Goal: Transaction & Acquisition: Purchase product/service

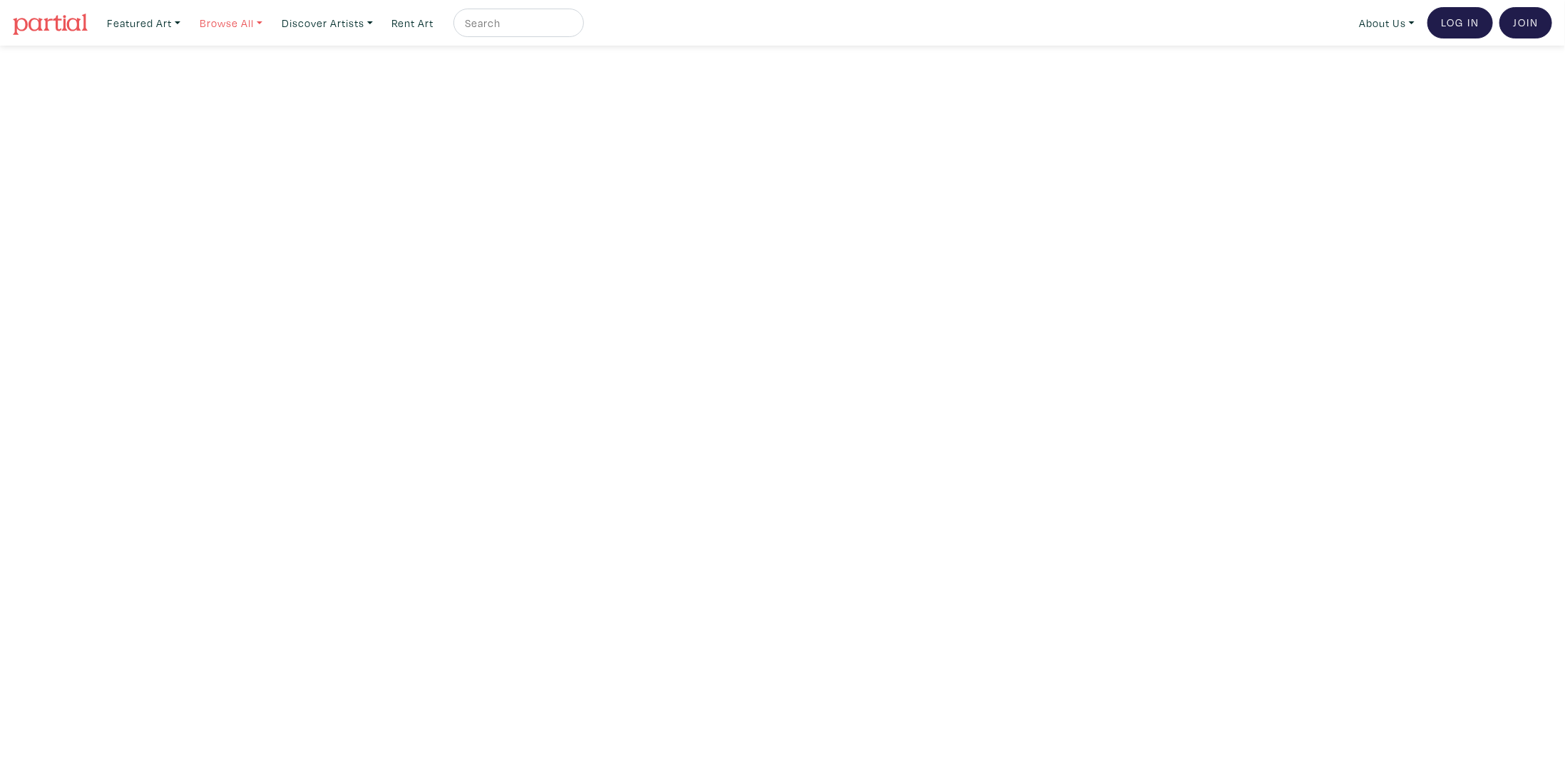
click at [187, 21] on link "Browse All" at bounding box center [143, 23] width 86 height 29
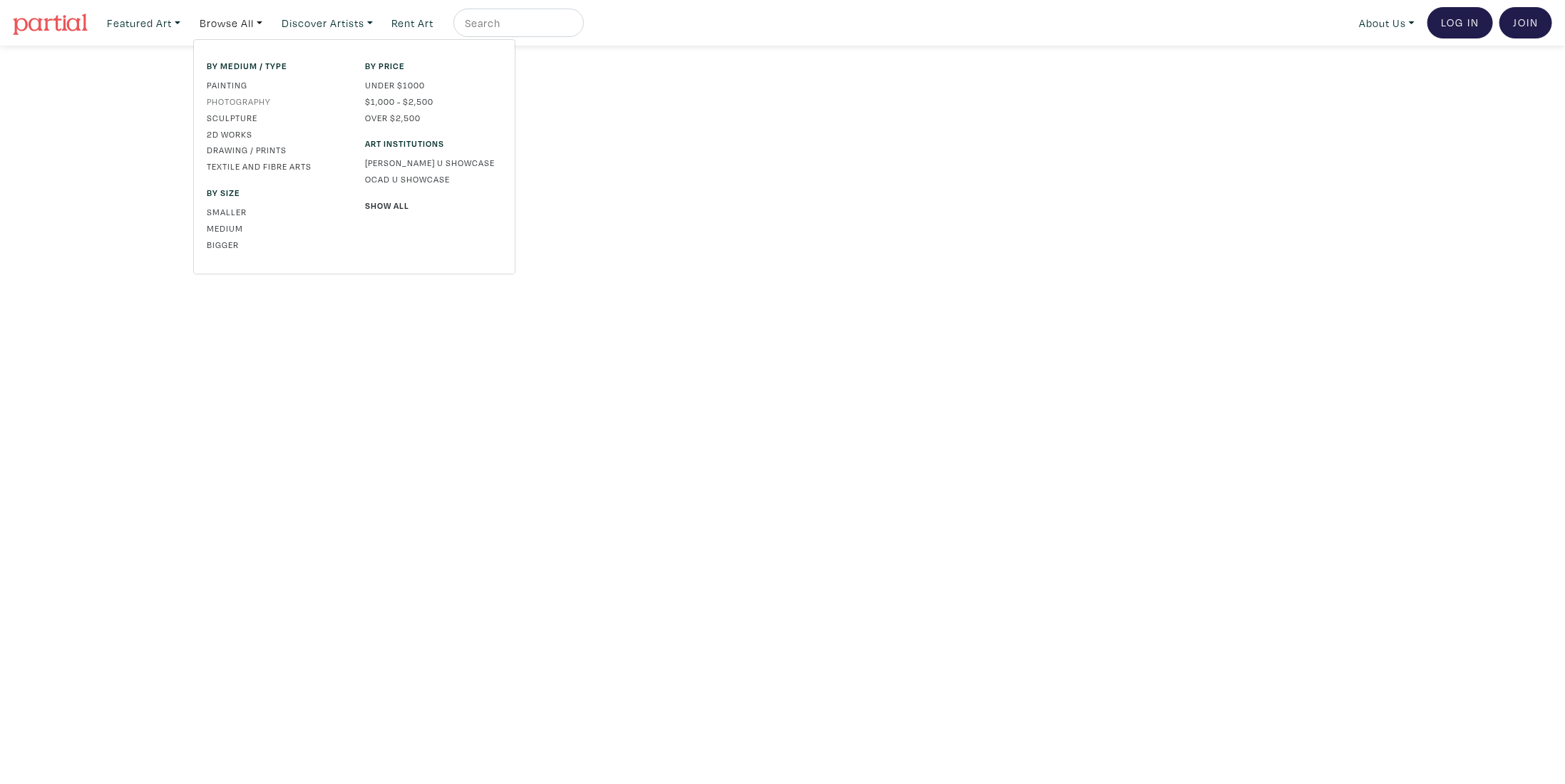
click at [232, 100] on link "Photography" at bounding box center [274, 101] width 137 height 13
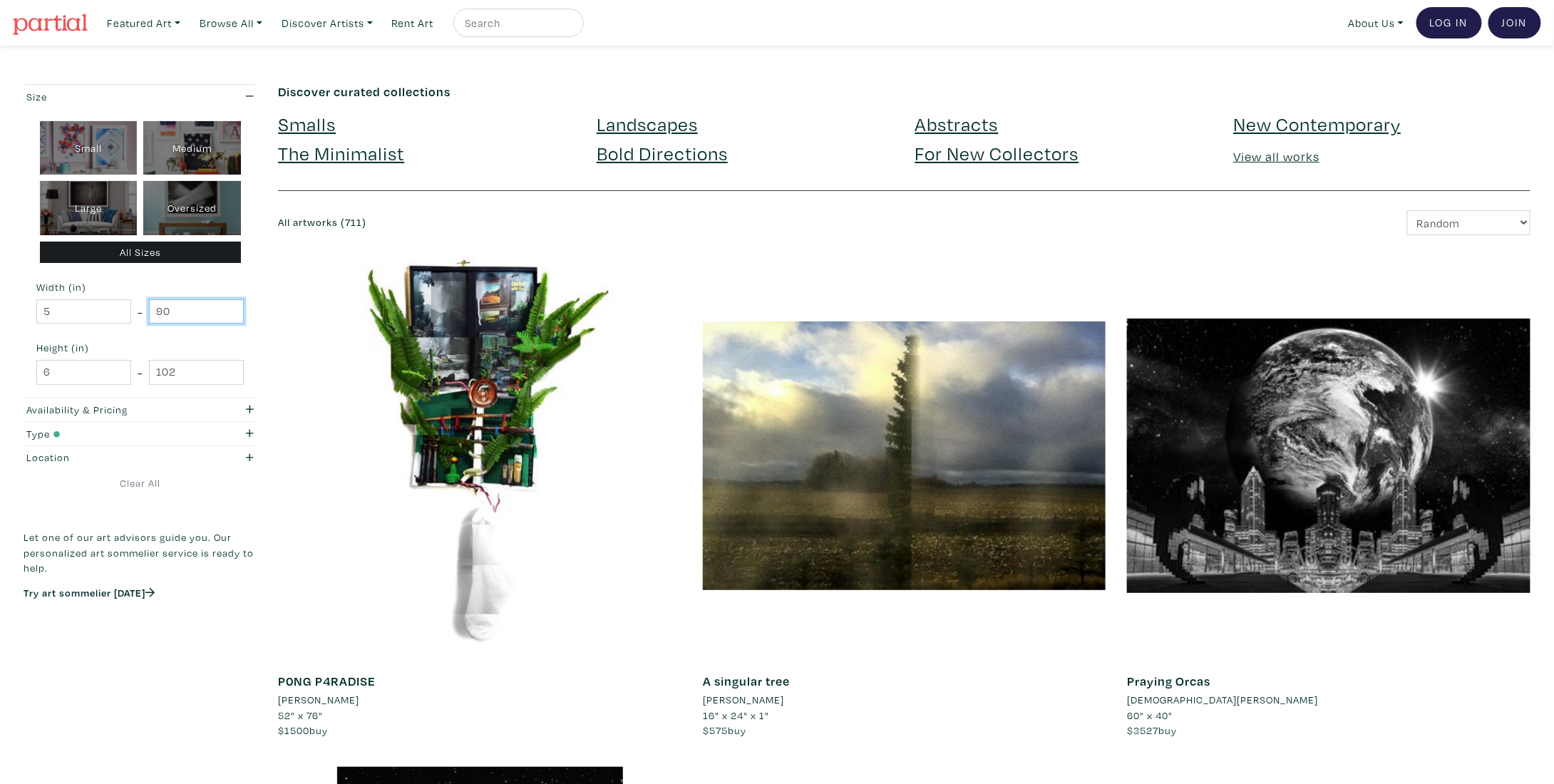
drag, startPoint x: 186, startPoint y: 310, endPoint x: 154, endPoint y: 311, distance: 32.0
click at [154, 311] on input "90" at bounding box center [196, 312] width 95 height 25
type input "24"
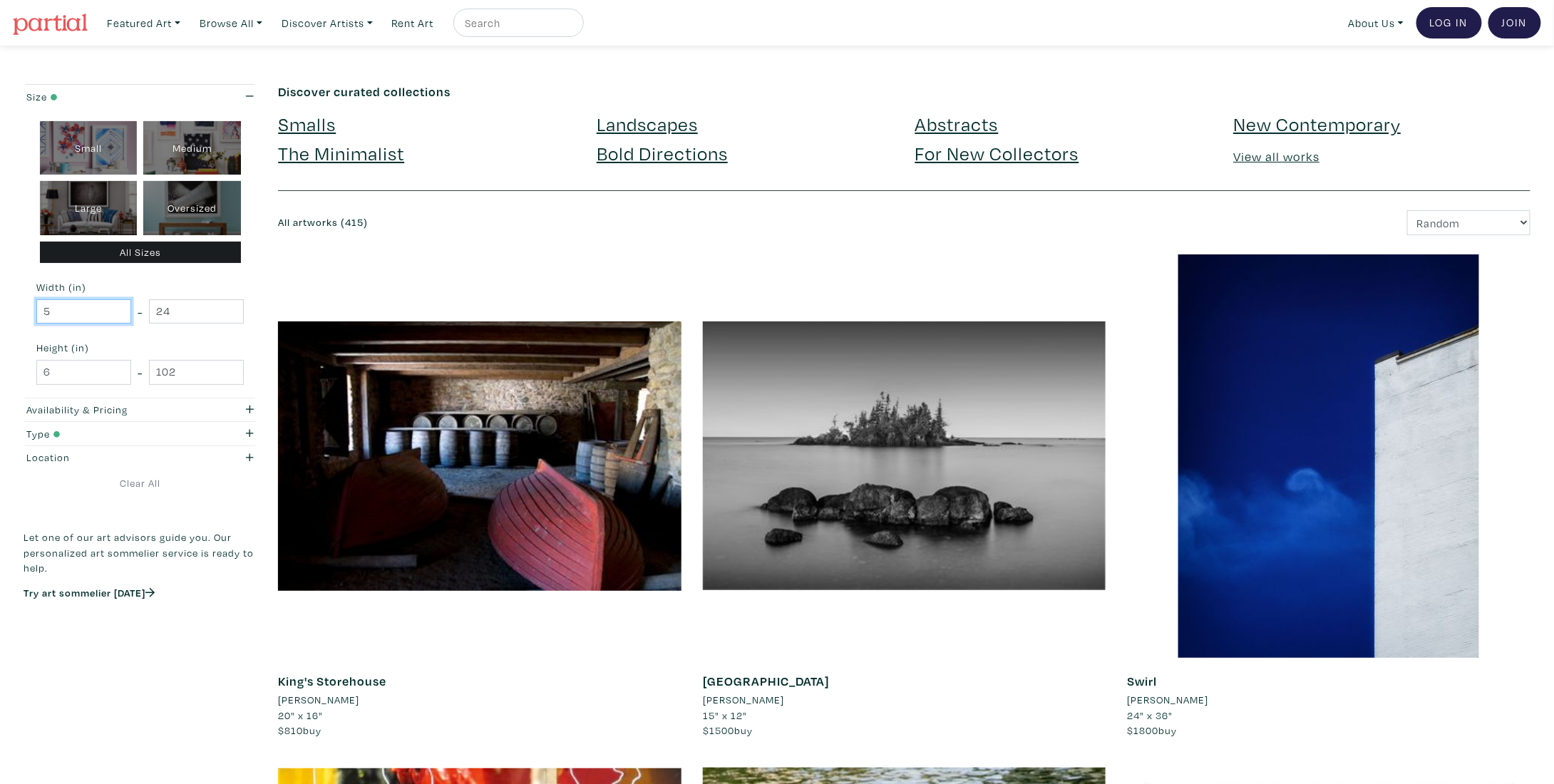
drag, startPoint x: 75, startPoint y: 315, endPoint x: 11, endPoint y: 309, distance: 64.3
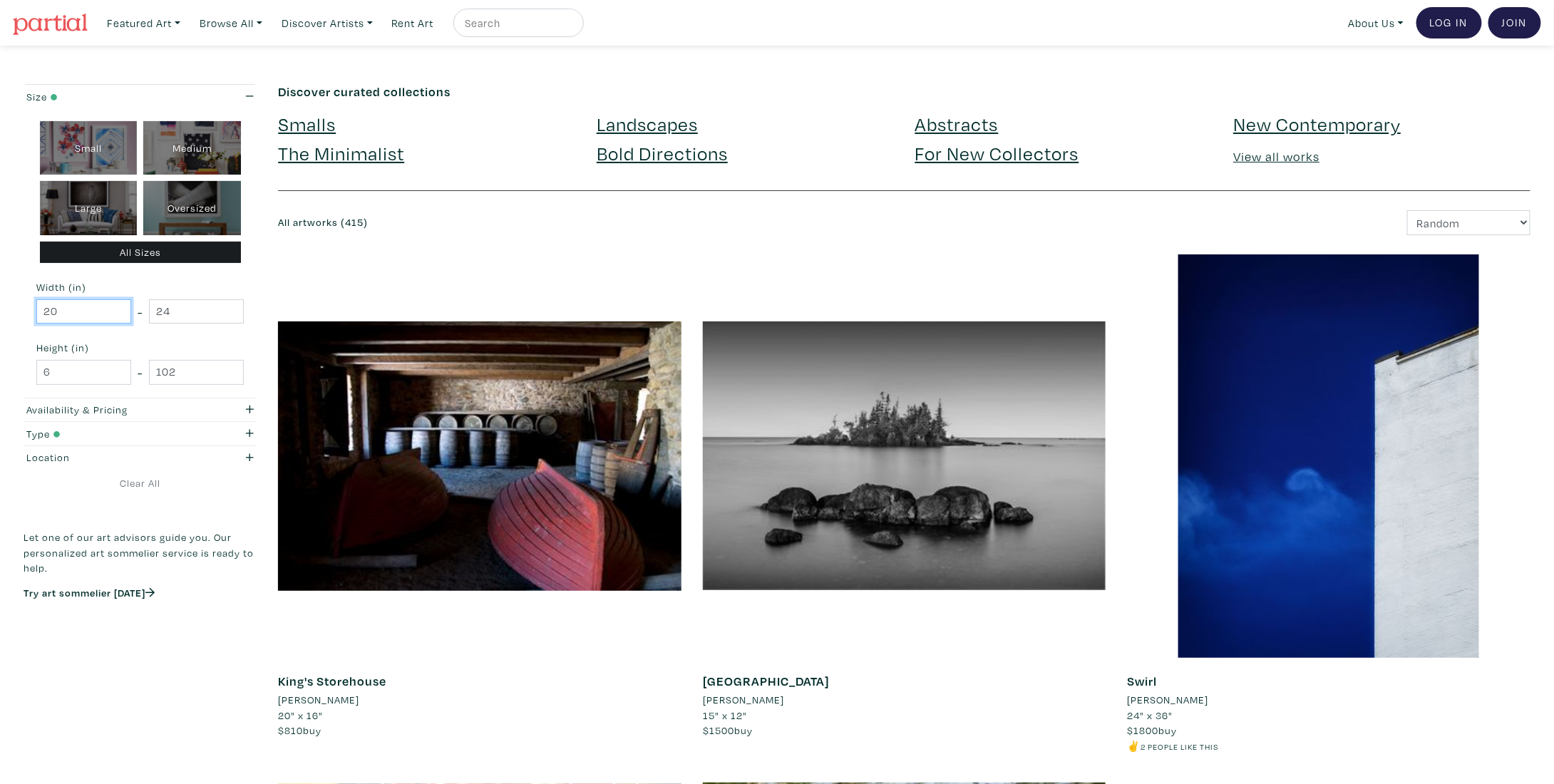
type input "20"
click at [79, 356] on div "Small Medium Large Oversized All Sizes Width (in) 20 - 24 Height (in) 6 - 102" at bounding box center [140, 253] width 233 height 290
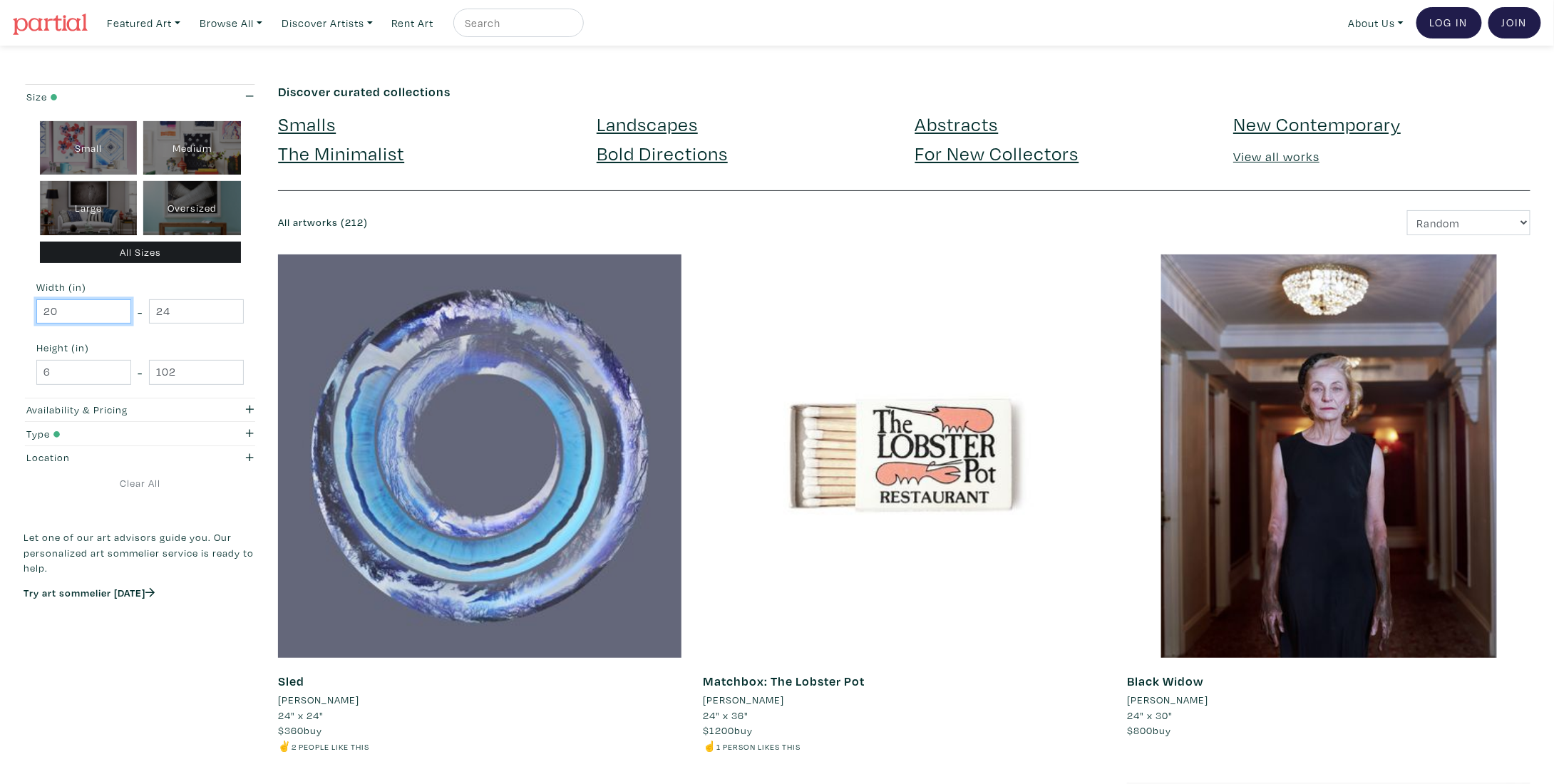
drag, startPoint x: 68, startPoint y: 309, endPoint x: 25, endPoint y: 306, distance: 43.1
click at [25, 306] on div "Small Medium Large Oversized All Sizes Width (in) 20 - 24 Height (in) 6 - 102" at bounding box center [140, 253] width 233 height 290
type input "16"
click at [50, 365] on input "6" at bounding box center [84, 372] width 95 height 25
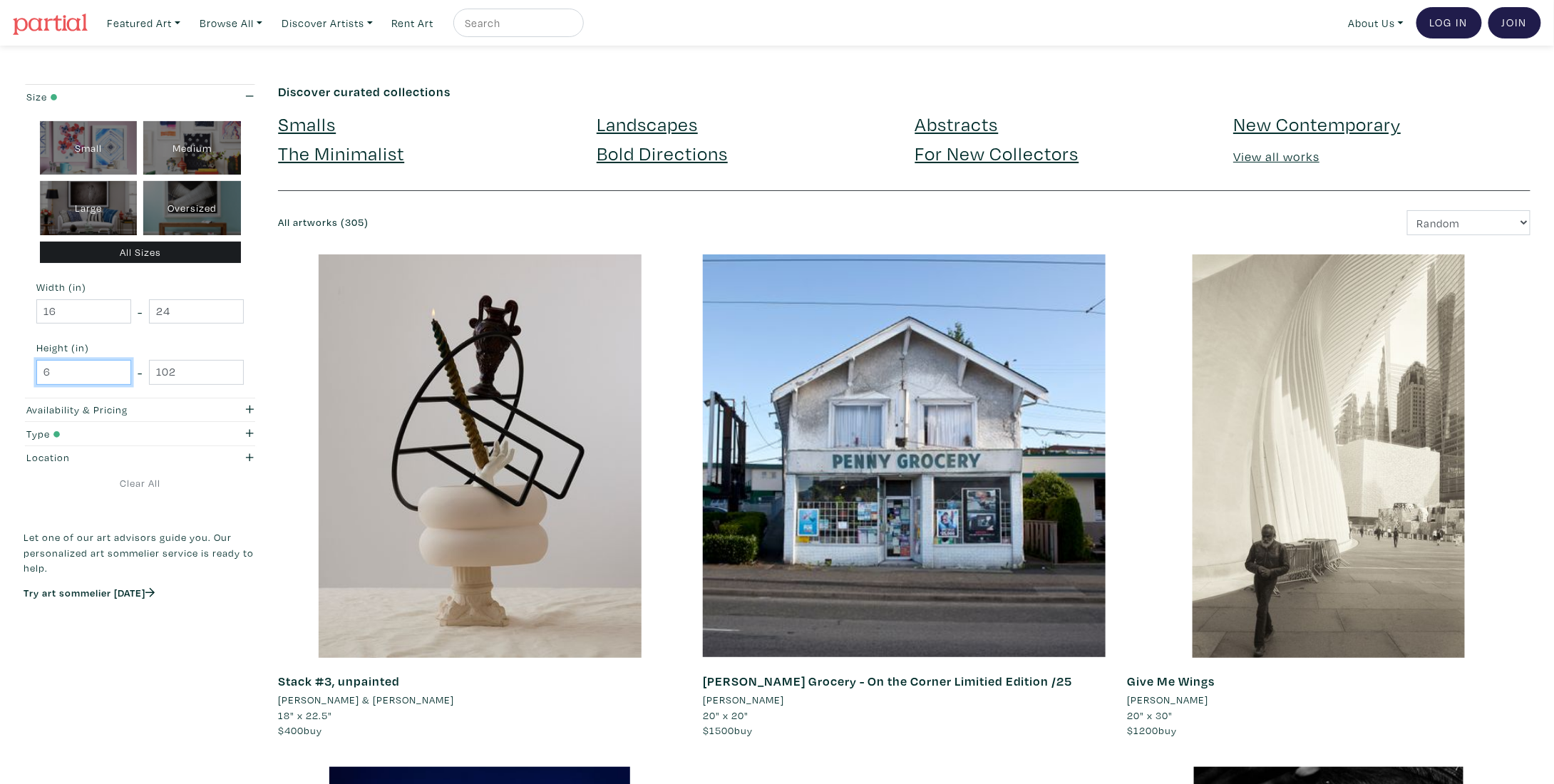
click at [44, 370] on input "6" at bounding box center [84, 372] width 95 height 25
type input "16"
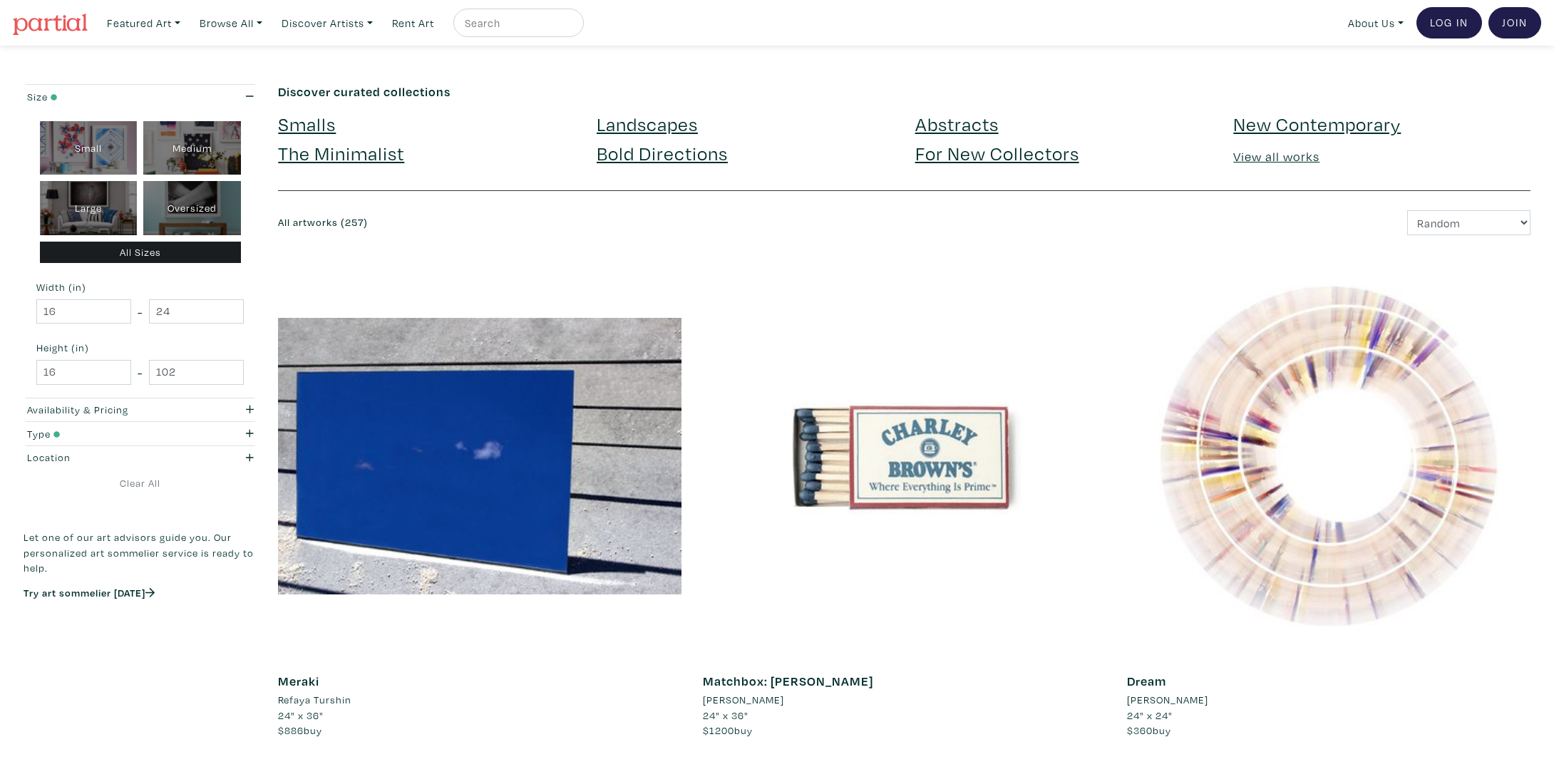
click at [128, 371] on div "16 - 102" at bounding box center [140, 372] width 207 height 25
click at [183, 374] on input "24" at bounding box center [196, 372] width 95 height 25
type input "24"
click at [190, 351] on small "Height (in)" at bounding box center [140, 348] width 207 height 10
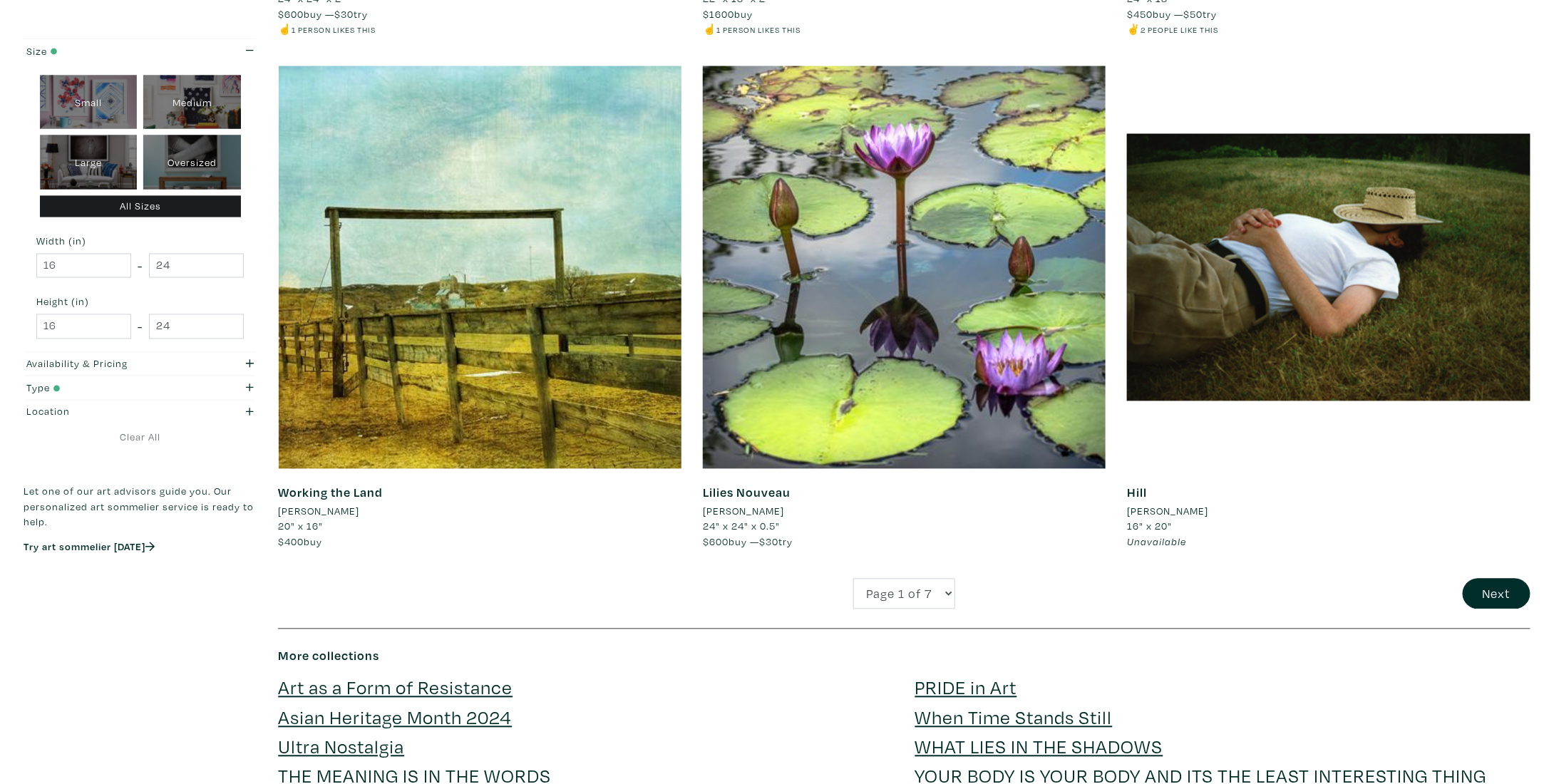
scroll to position [3918, 0]
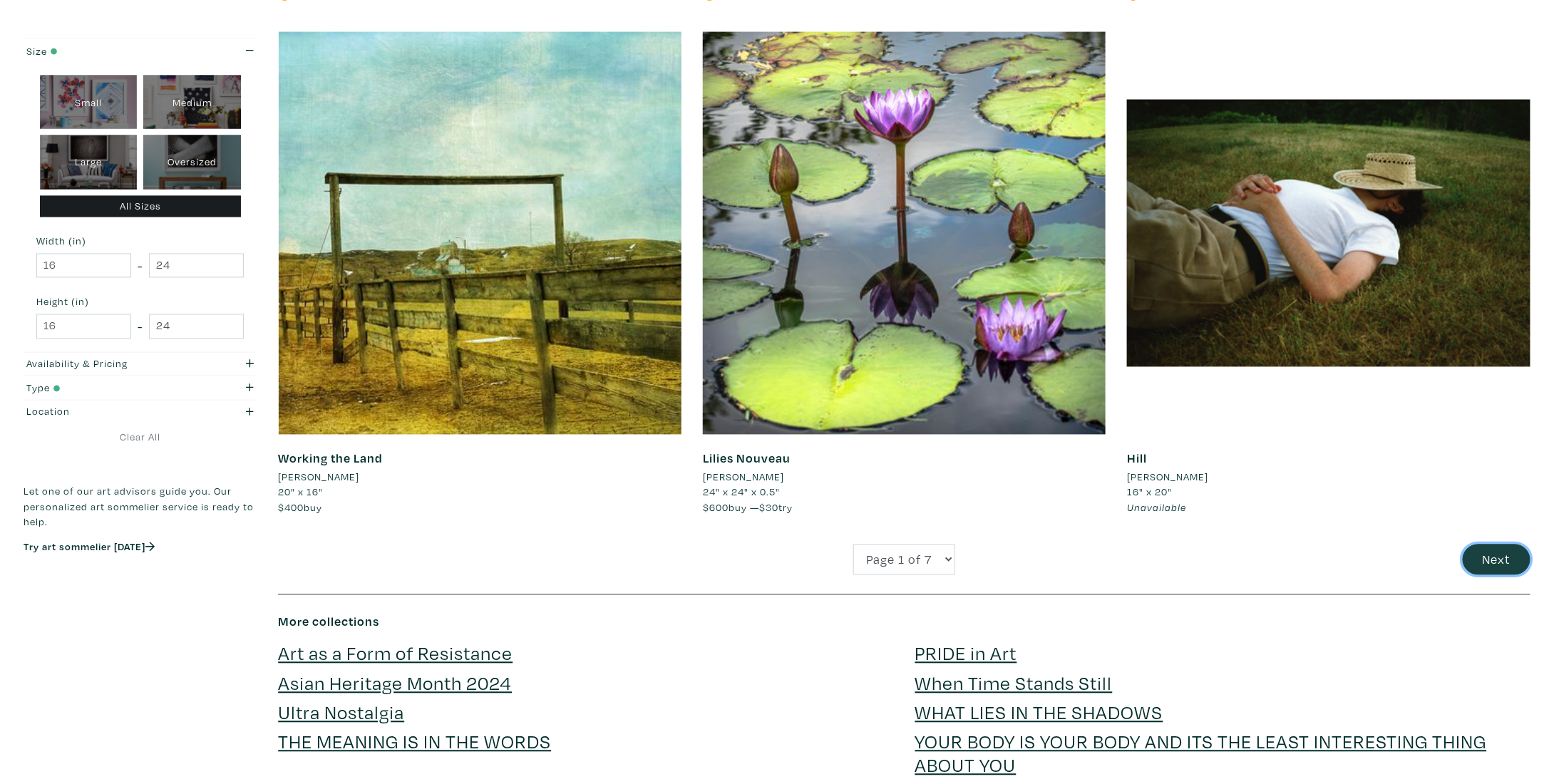
click at [1494, 546] on button "Next" at bounding box center [1496, 559] width 68 height 31
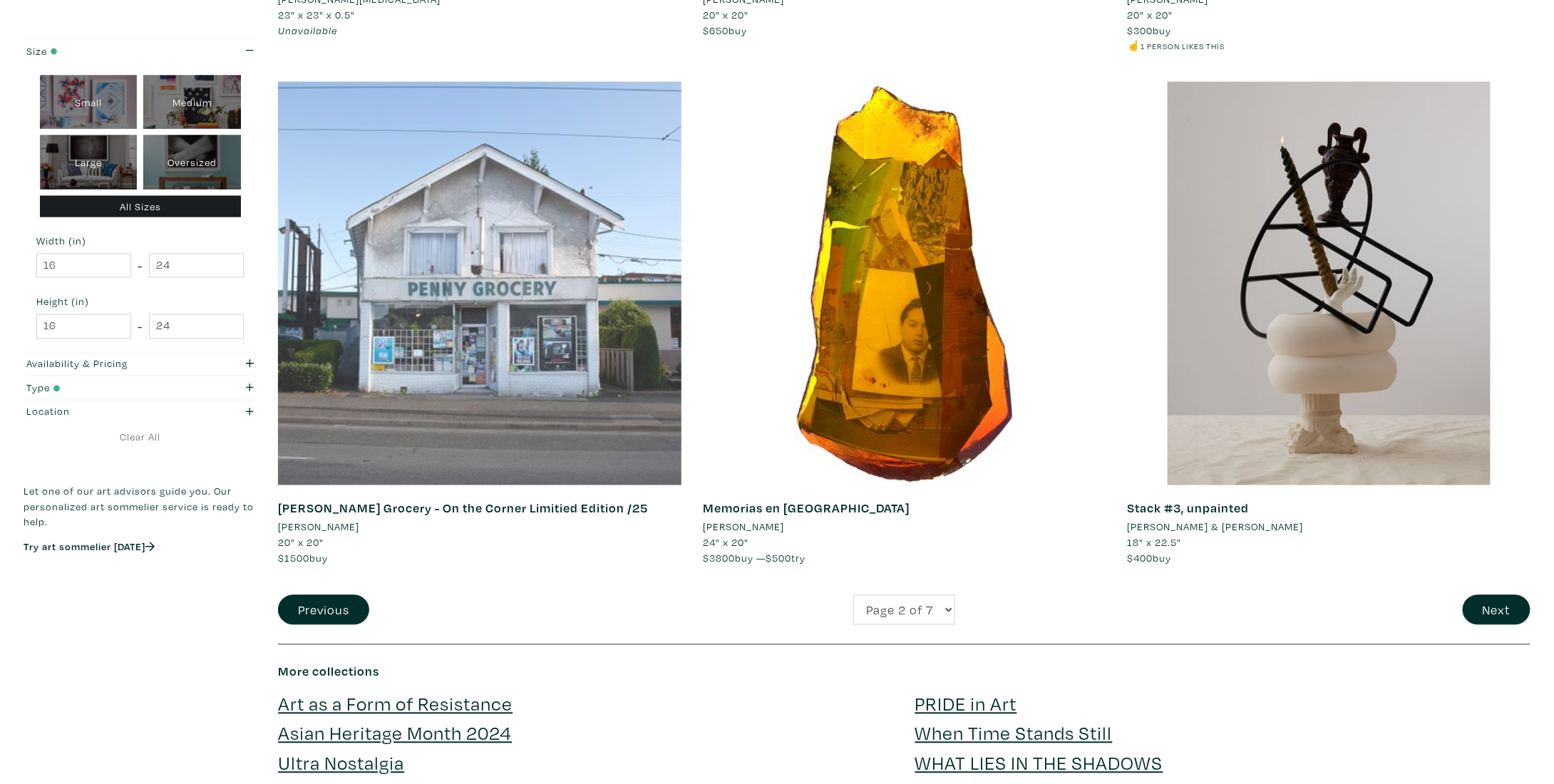
scroll to position [3990, 0]
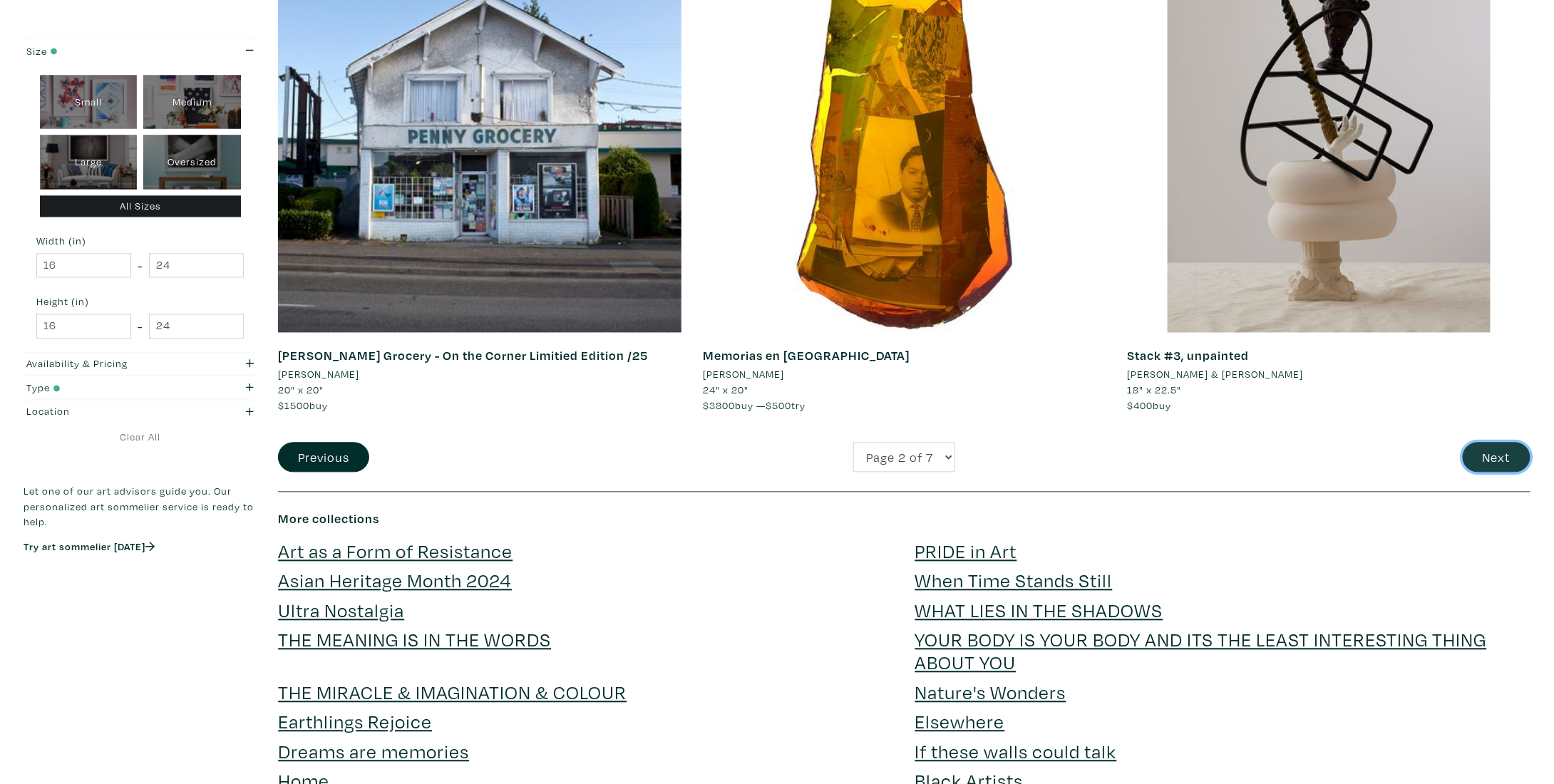
click at [1508, 463] on button "Next" at bounding box center [1496, 458] width 68 height 31
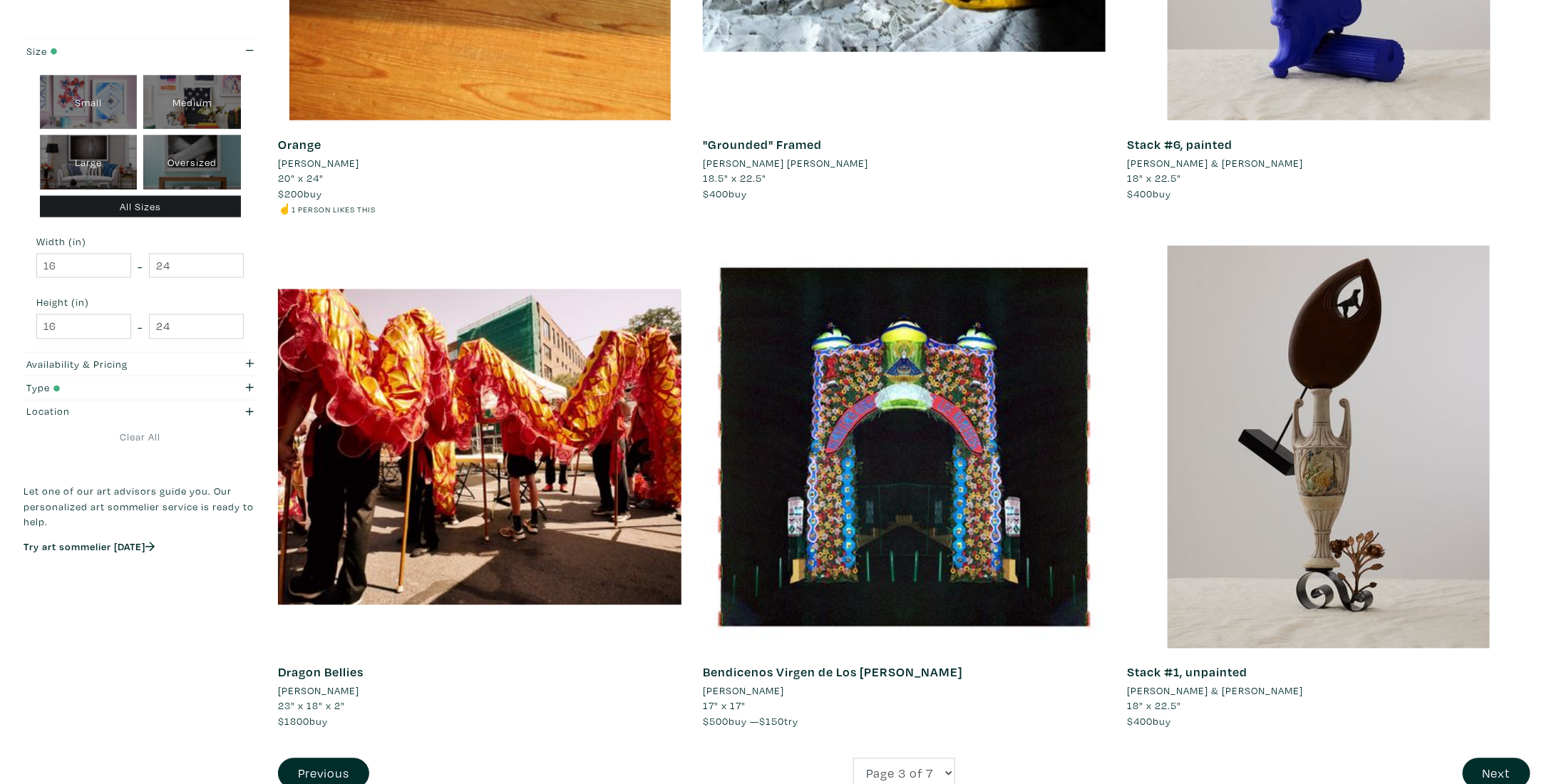
scroll to position [4061, 0]
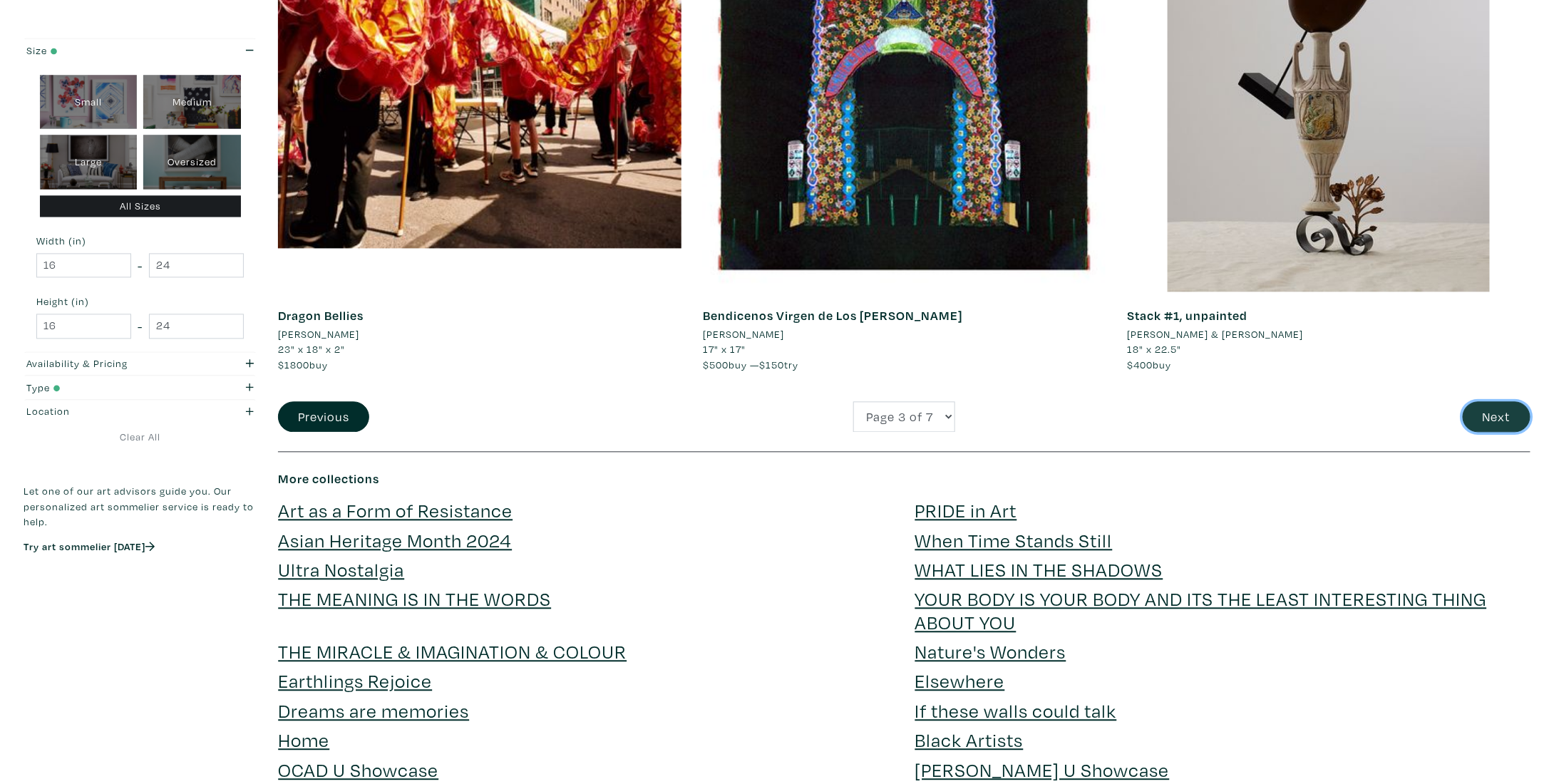
click at [1509, 413] on button "Next" at bounding box center [1496, 417] width 68 height 31
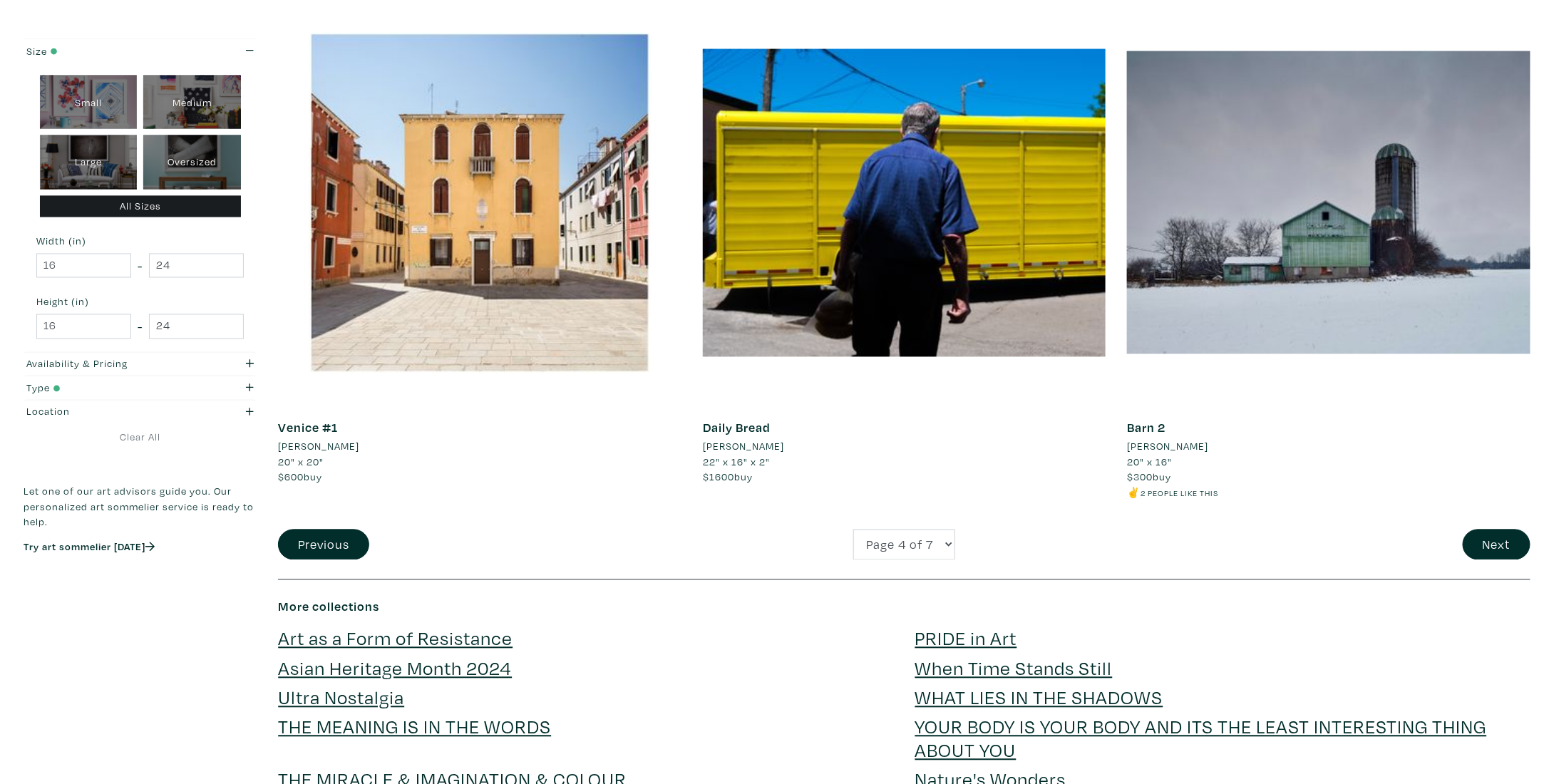
scroll to position [4061, 0]
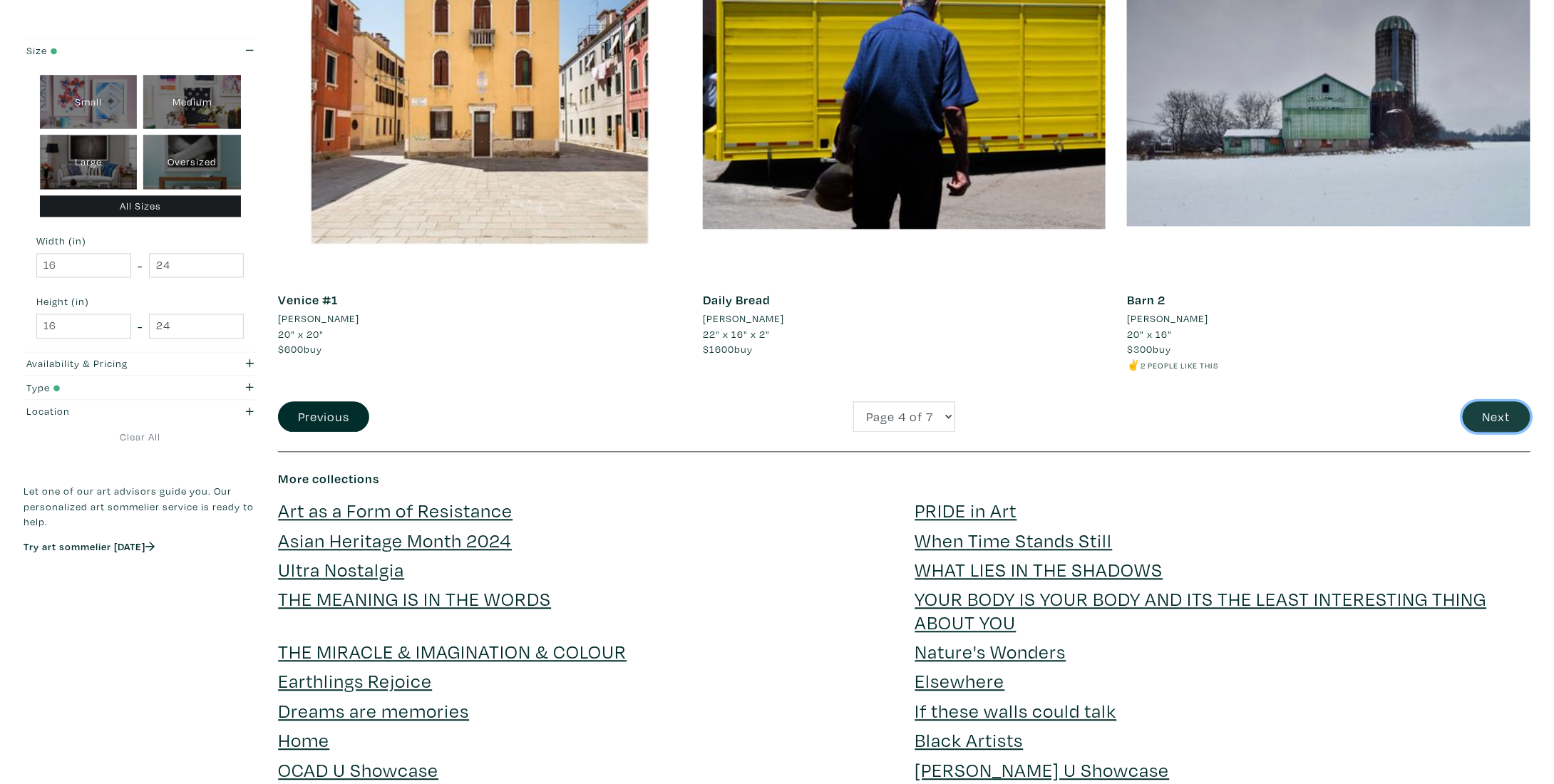
click at [1510, 416] on button "Next" at bounding box center [1496, 417] width 68 height 31
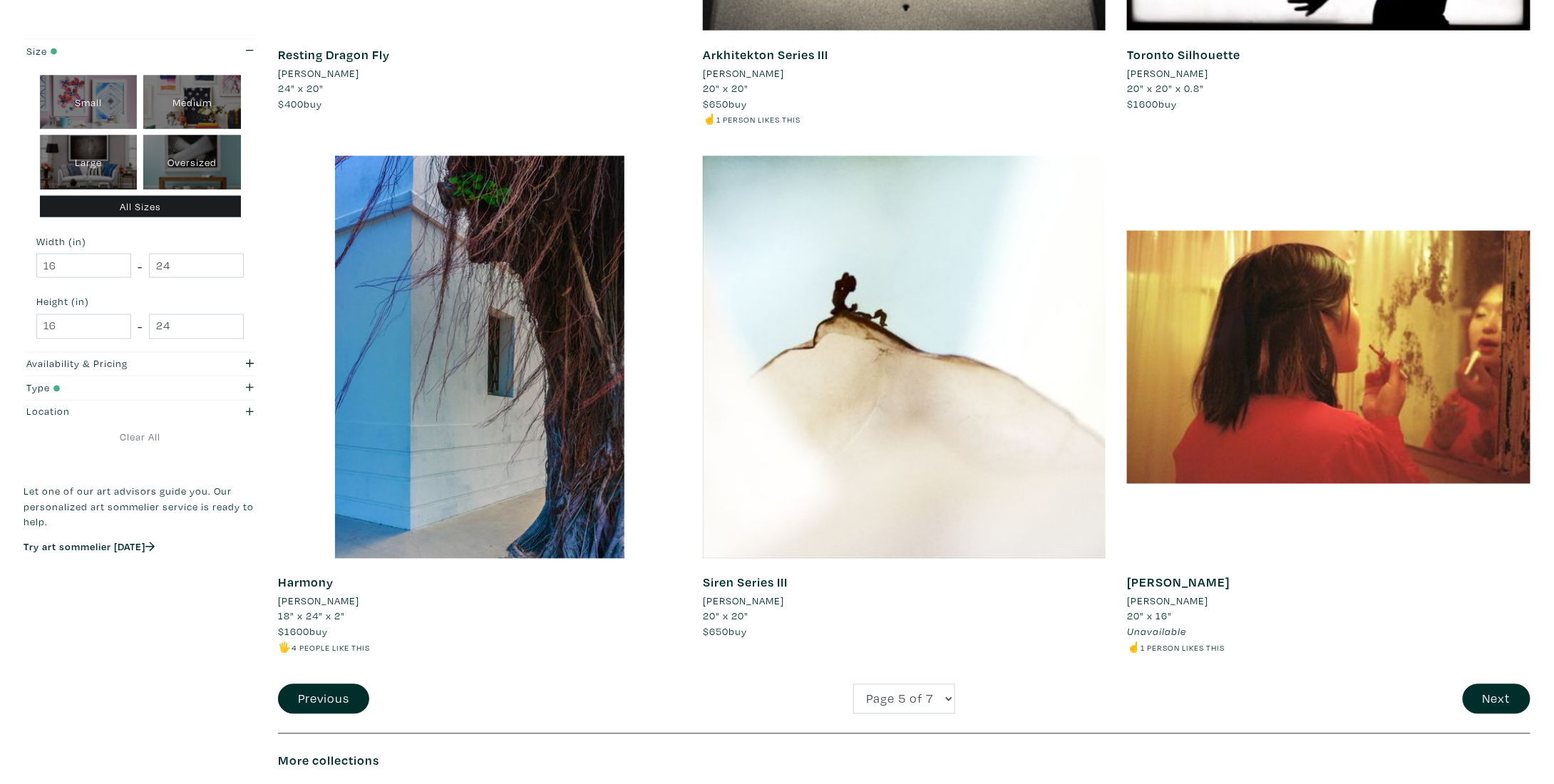
scroll to position [3918, 0]
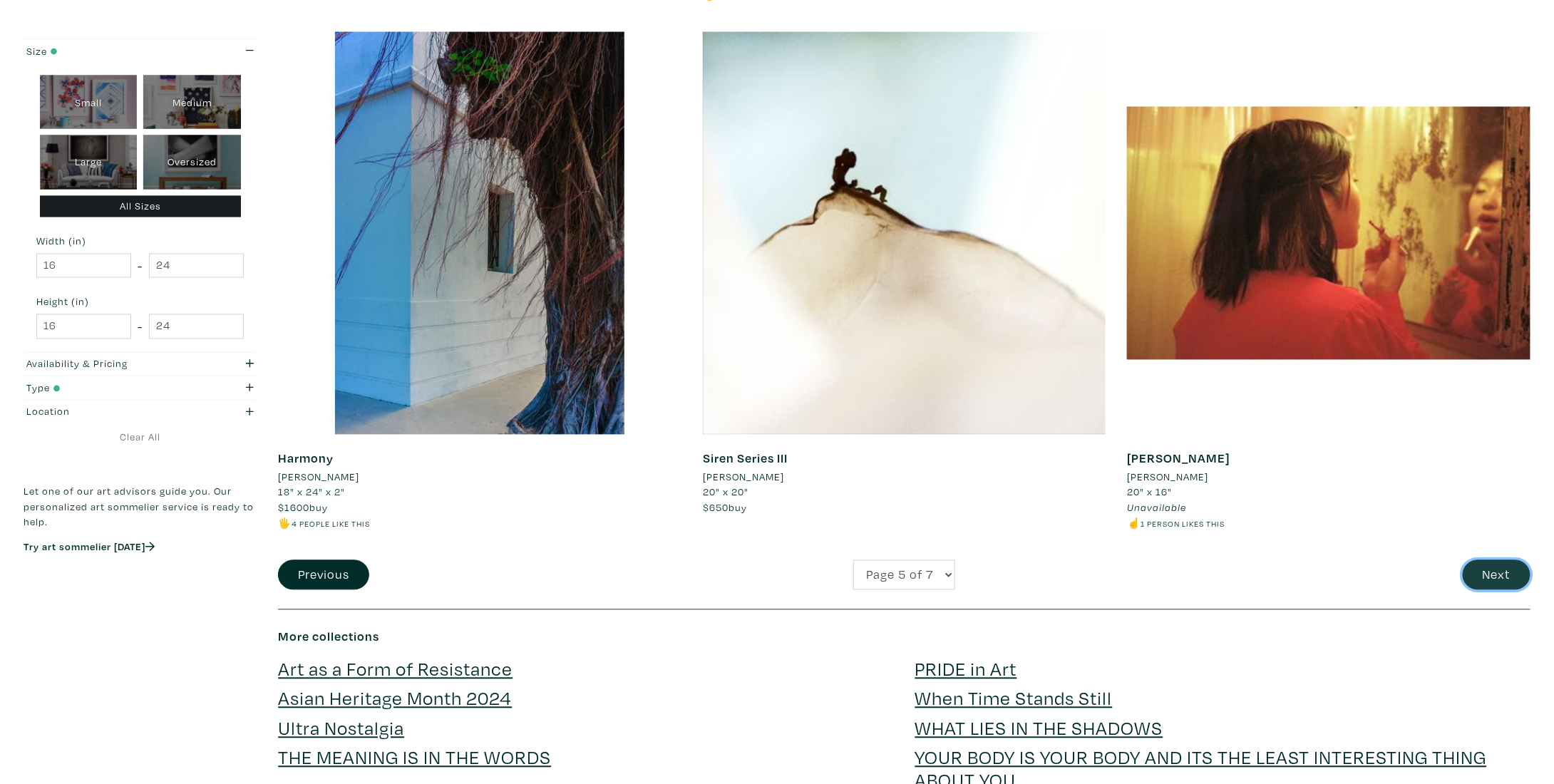
click at [1507, 571] on button "Next" at bounding box center [1496, 575] width 68 height 31
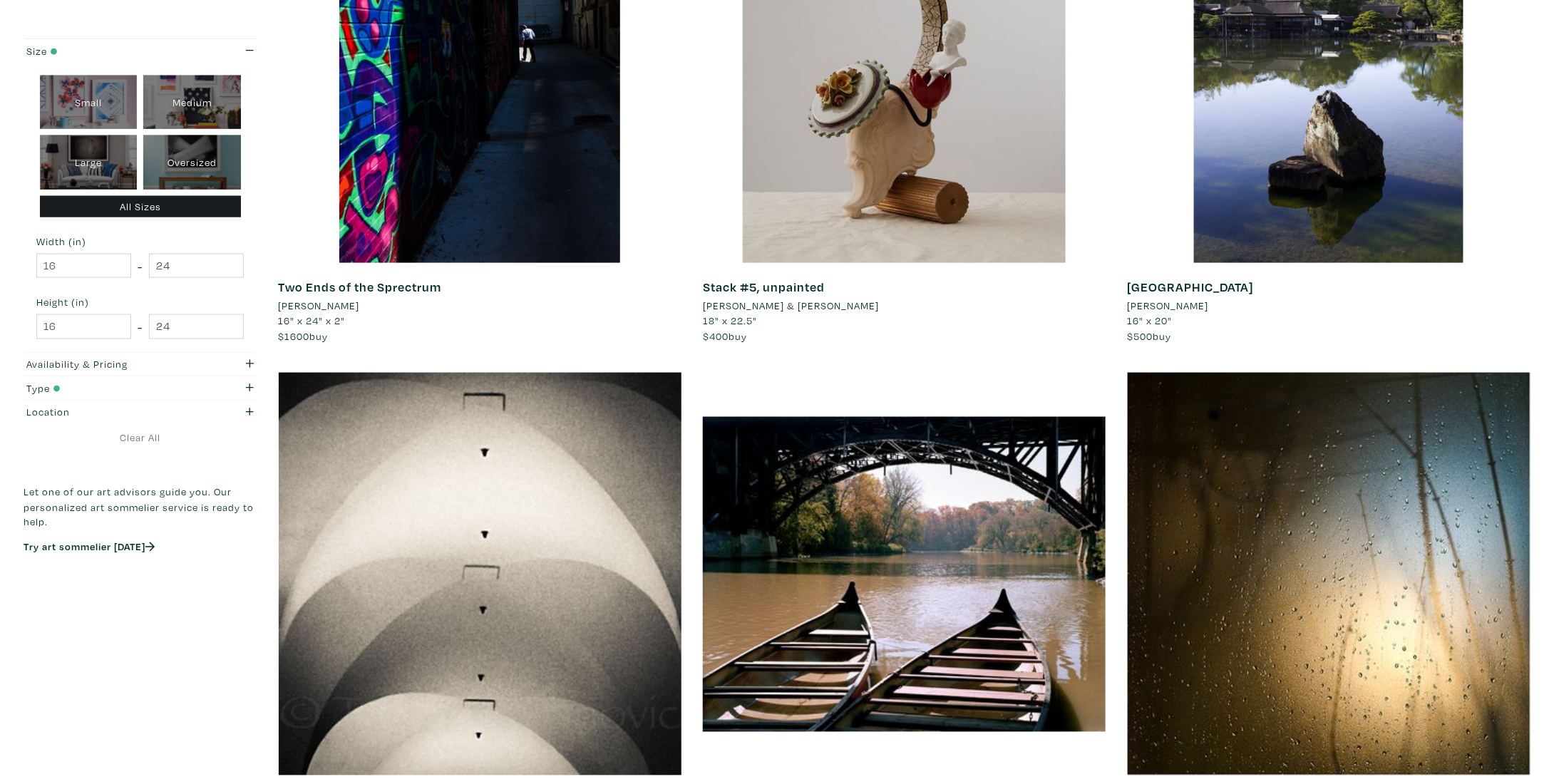
scroll to position [3847, 0]
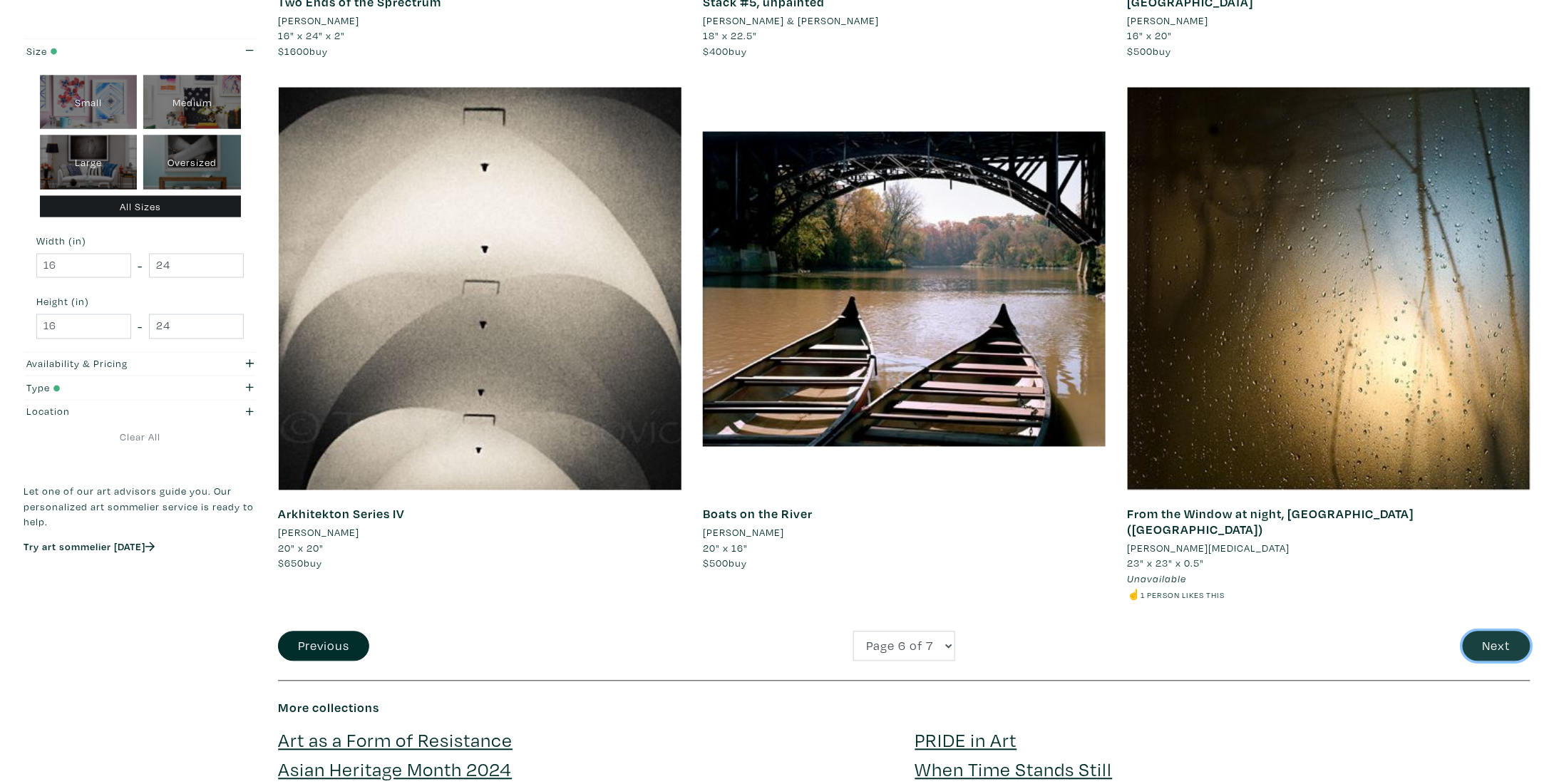
click at [1478, 631] on button "Next" at bounding box center [1496, 646] width 68 height 31
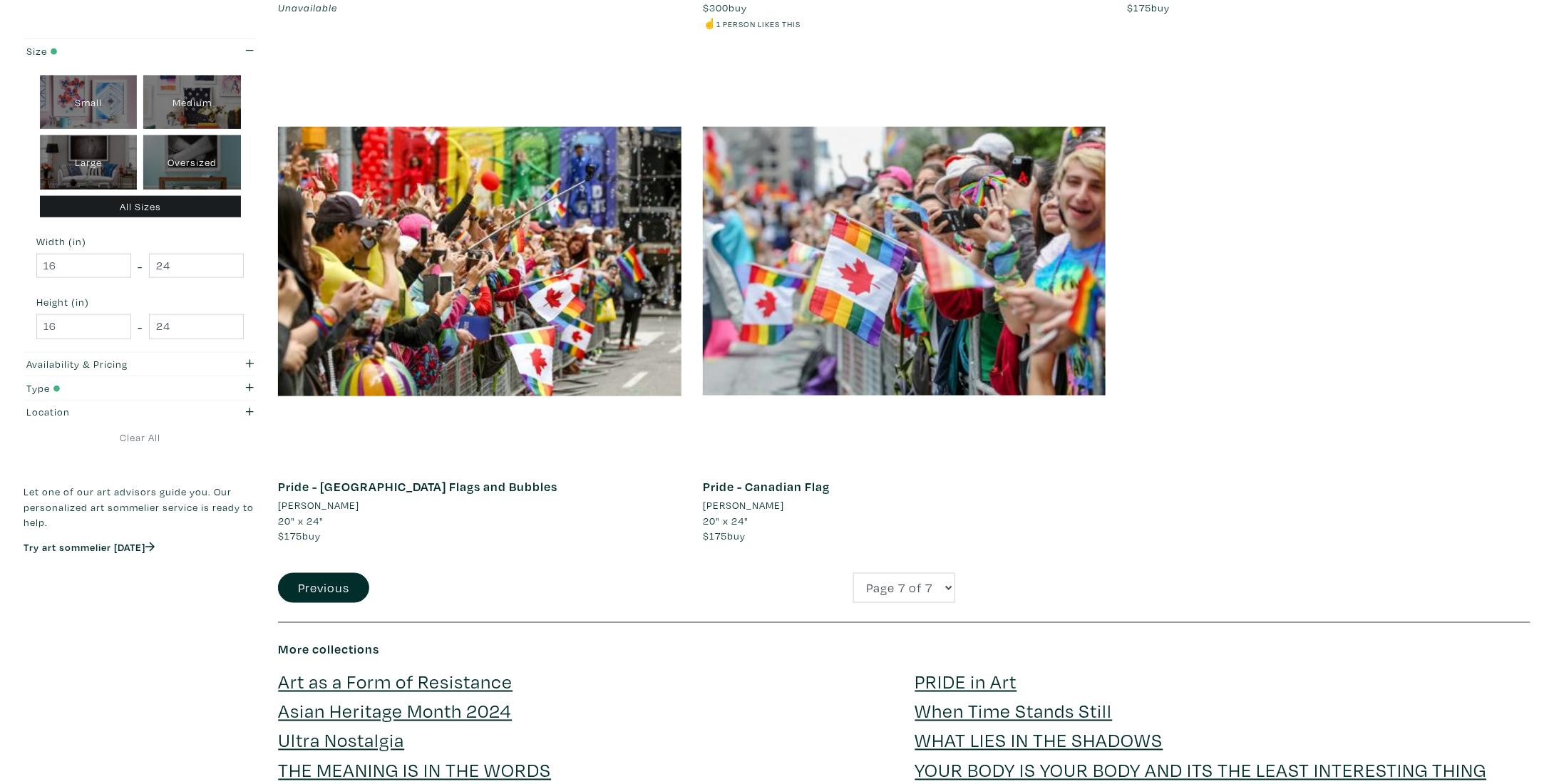
scroll to position [855, 0]
